Goal: Task Accomplishment & Management: Manage account settings

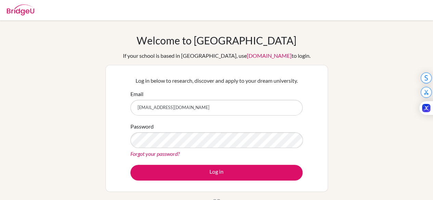
type input "[EMAIL_ADDRESS][DOMAIN_NAME]"
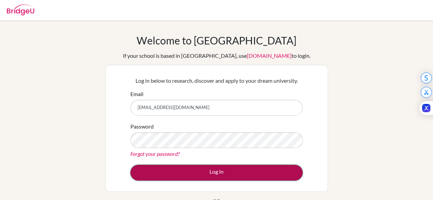
click at [247, 174] on button "Log in" at bounding box center [216, 173] width 172 height 16
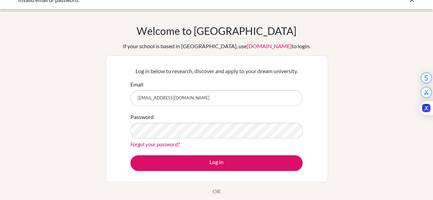
scroll to position [8, 0]
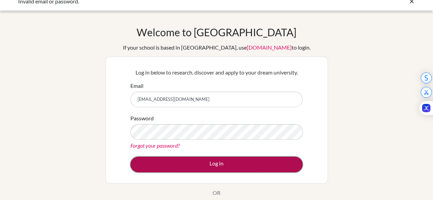
click at [228, 160] on button "Log in" at bounding box center [216, 165] width 172 height 16
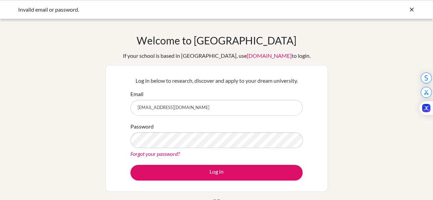
click at [414, 9] on icon at bounding box center [412, 9] width 7 height 7
click at [414, 10] on icon at bounding box center [412, 9] width 7 height 7
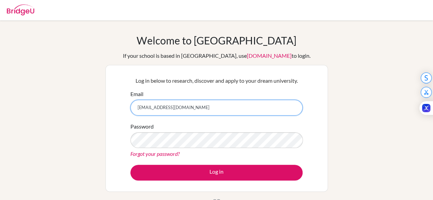
drag, startPoint x: 198, startPoint y: 107, endPoint x: 124, endPoint y: 107, distance: 74.3
click at [124, 107] on div "Log in below to research, discover and apply to your dream university. Email pr…" at bounding box center [216, 128] width 223 height 127
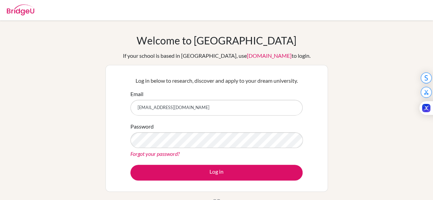
click at [151, 34] on div "Welcome to BridgeU If your school is based in China, use app.bridge-u.com.cn to…" at bounding box center [216, 129] width 223 height 190
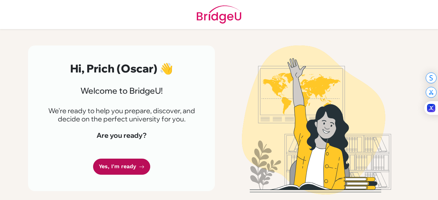
click at [131, 164] on link "Yes, I'm ready" at bounding box center [121, 167] width 57 height 16
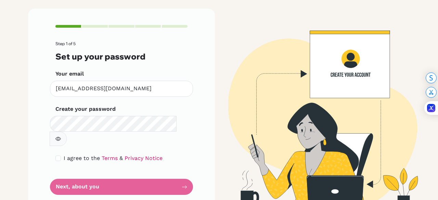
scroll to position [37, 0]
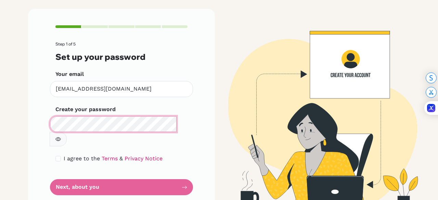
click at [43, 123] on div "Step 1 of 5 Set up your password Your email [EMAIL_ADDRESS][DOMAIN_NAME] Invali…" at bounding box center [121, 110] width 187 height 203
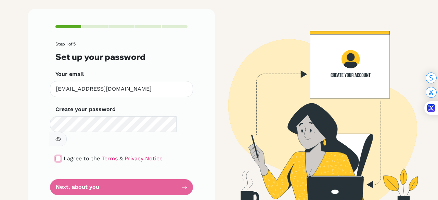
click at [55, 156] on input "checkbox" at bounding box center [57, 158] width 5 height 5
checkbox input "true"
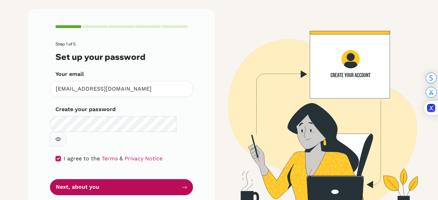
click at [145, 179] on button "Next, about you" at bounding box center [121, 187] width 143 height 16
